Goal: Information Seeking & Learning: Learn about a topic

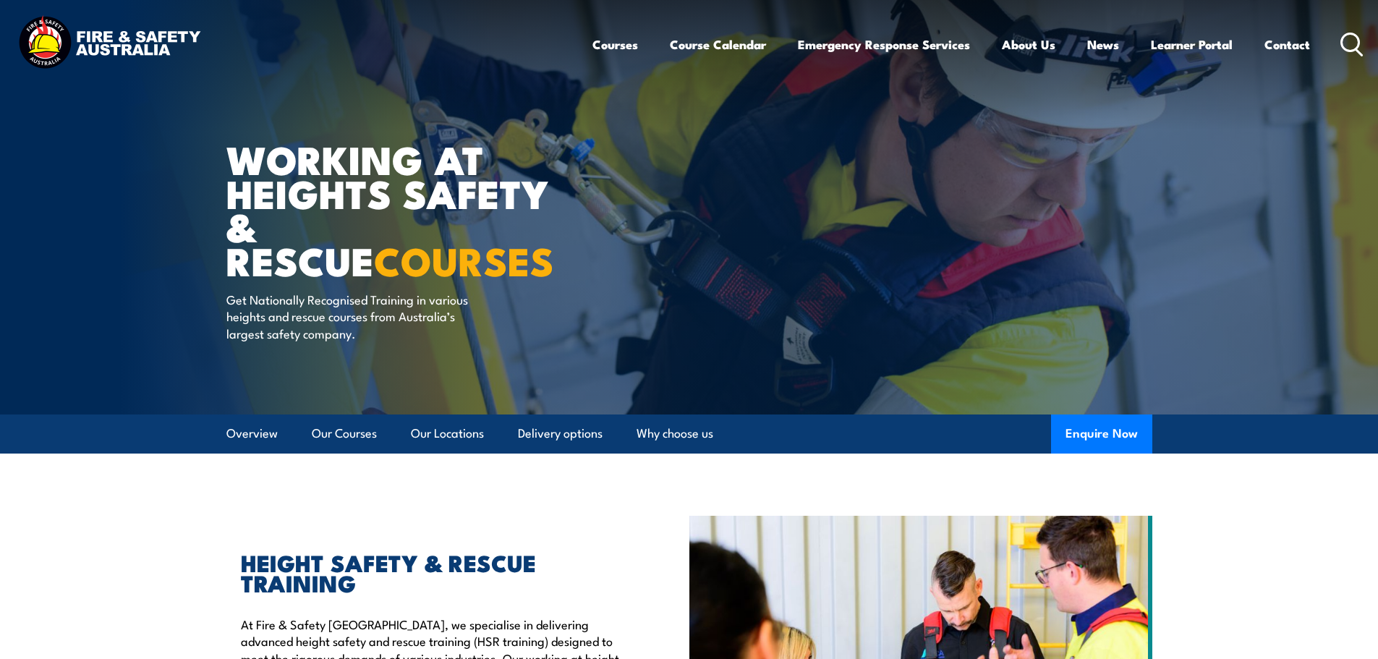
click at [1346, 42] on icon at bounding box center [1352, 45] width 23 height 24
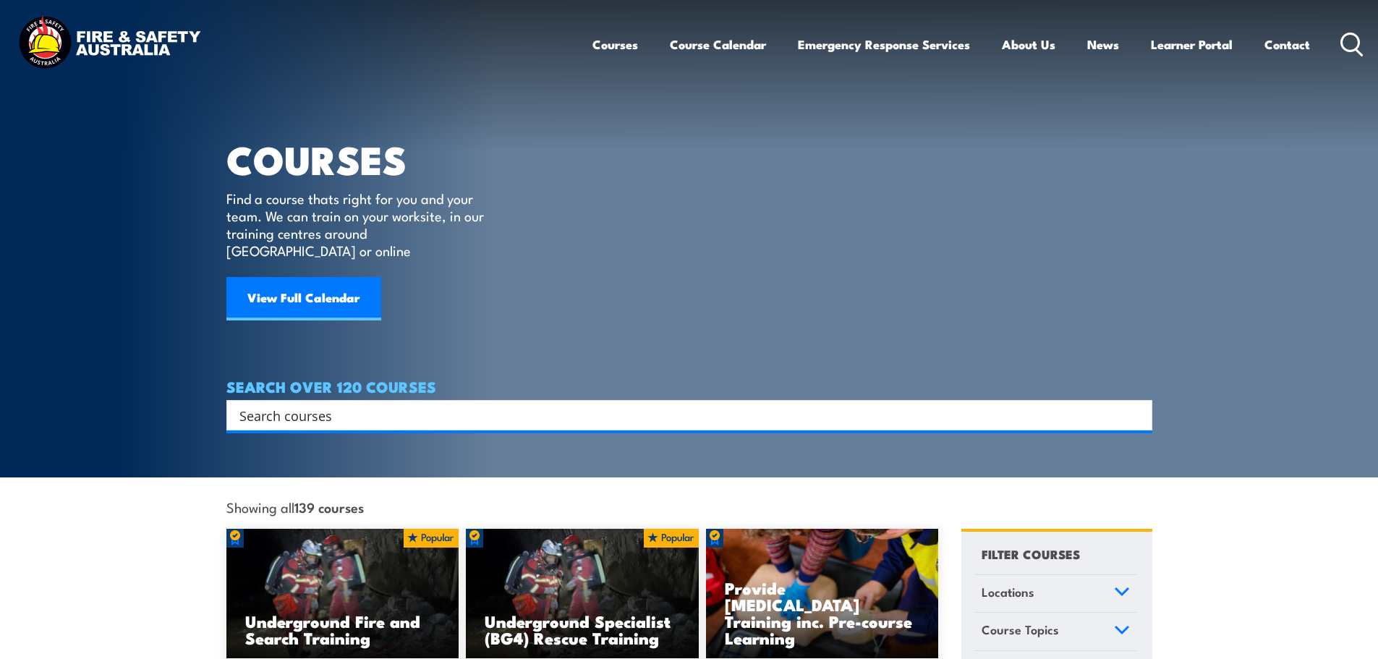
click at [479, 404] on input "Search input" at bounding box center [679, 415] width 881 height 22
type input "MANUAL HANDLING"
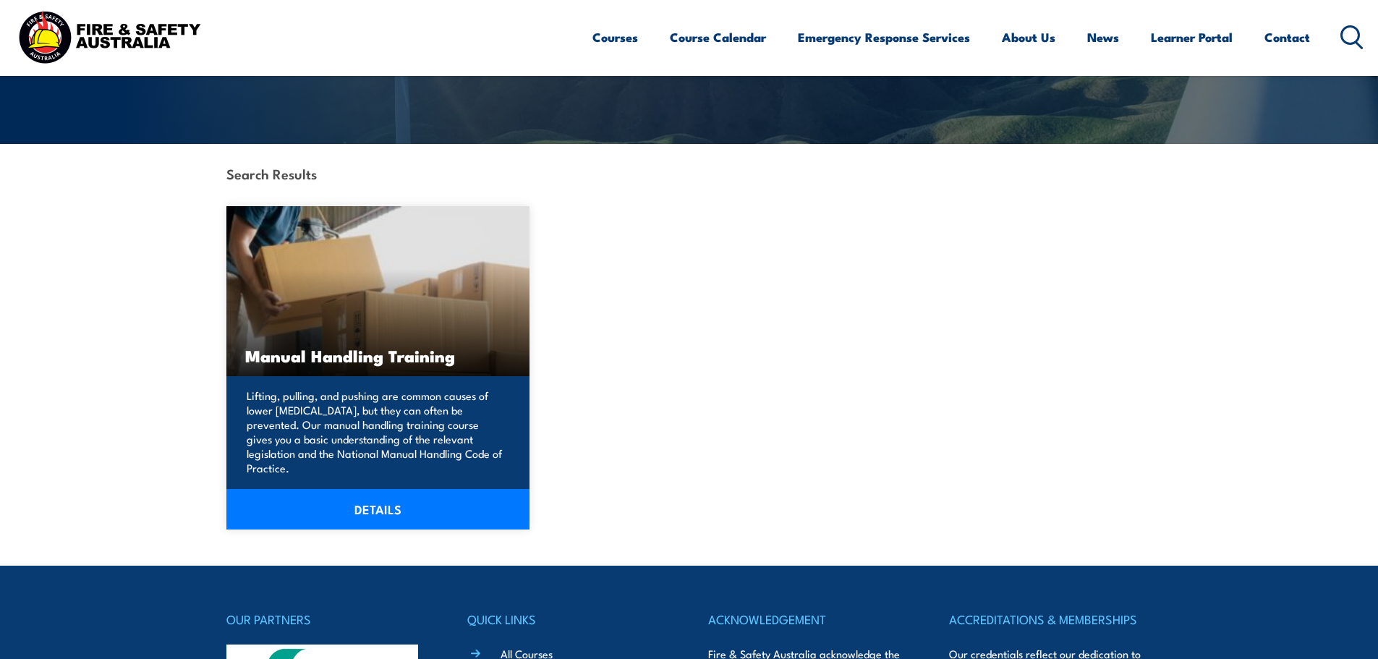
scroll to position [289, 0]
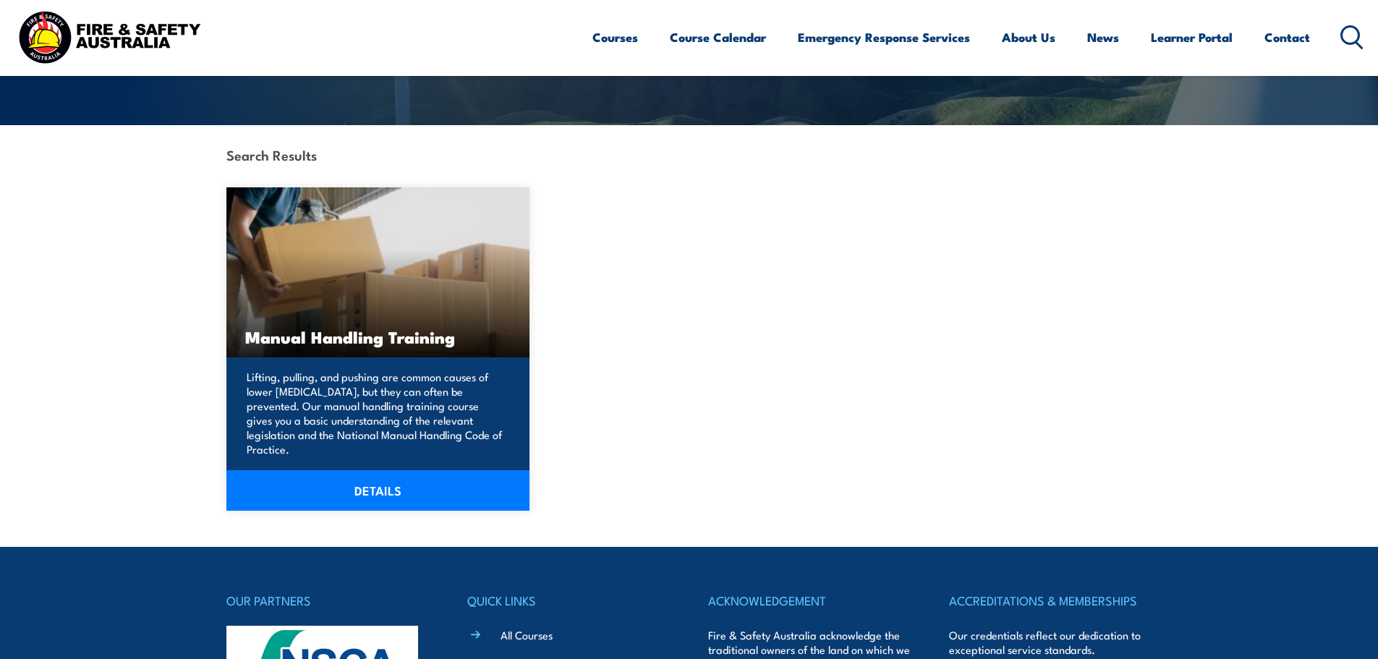
click at [400, 402] on p "Lifting, pulling, and pushing are common causes of lower [MEDICAL_DATA], but th…" at bounding box center [376, 413] width 259 height 87
click at [380, 474] on link "DETAILS" at bounding box center [378, 490] width 304 height 41
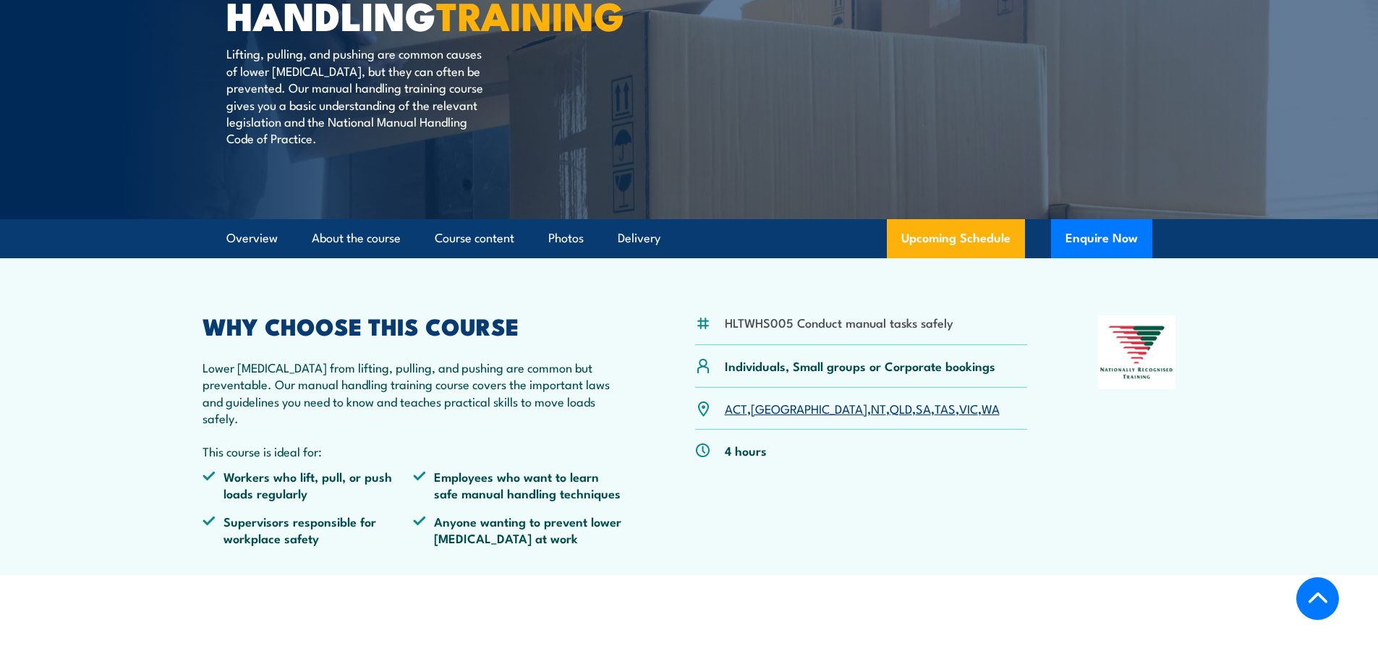
scroll to position [289, 0]
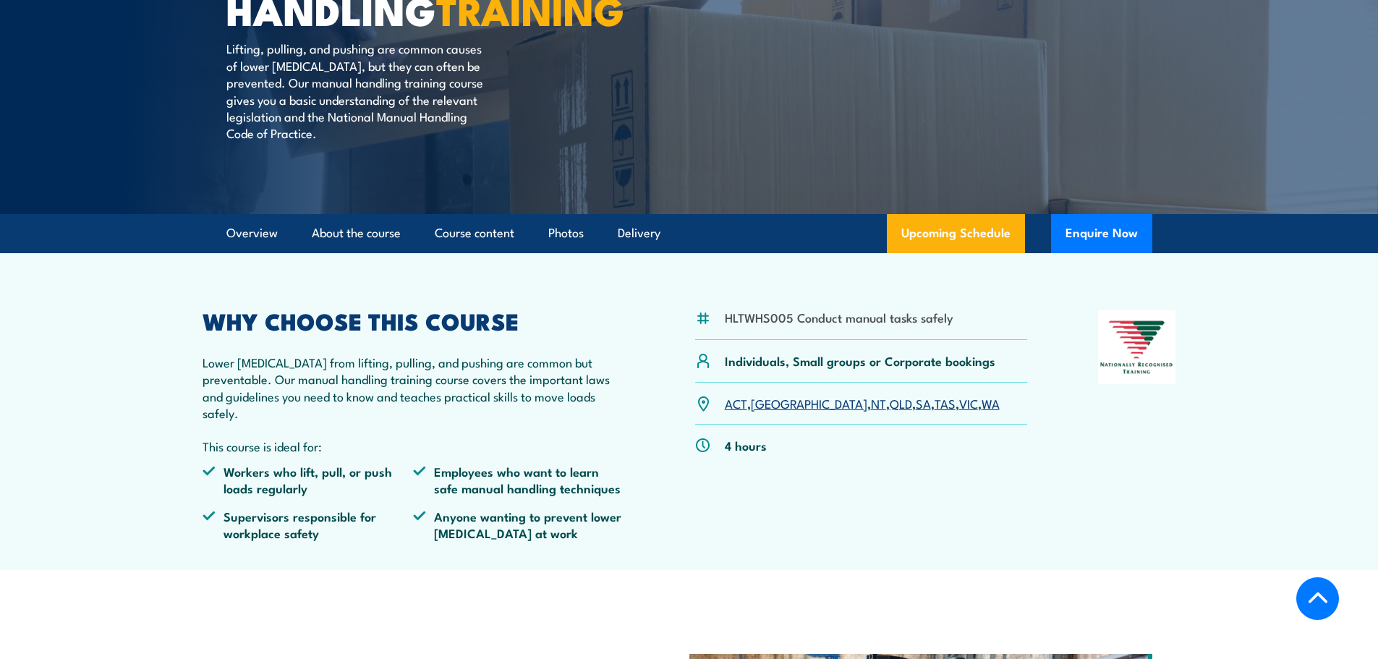
click at [890, 412] on link "QLD" at bounding box center [901, 402] width 22 height 17
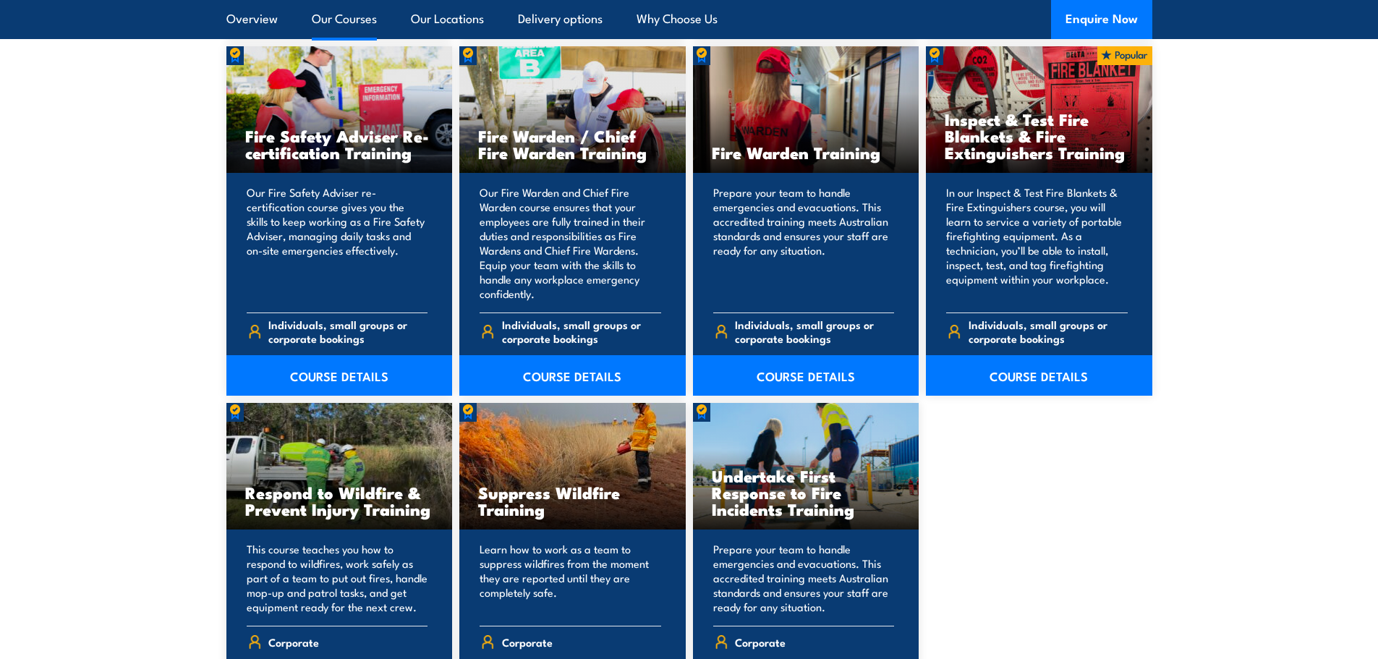
scroll to position [1953, 0]
